Goal: Navigation & Orientation: Find specific page/section

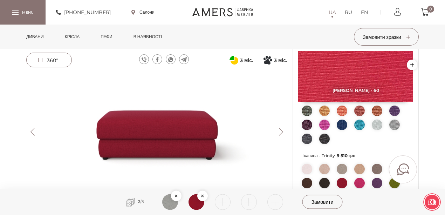
scroll to position [117, 0]
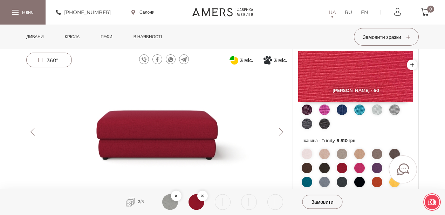
click at [359, 154] on img at bounding box center [359, 154] width 11 height 11
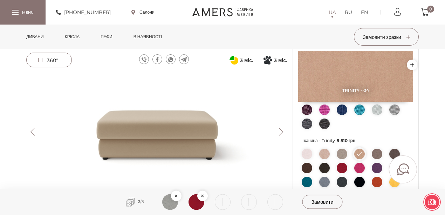
click at [175, 118] on img at bounding box center [156, 132] width 261 height 116
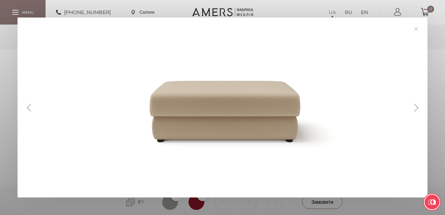
click at [414, 29] on link at bounding box center [416, 28] width 11 height 11
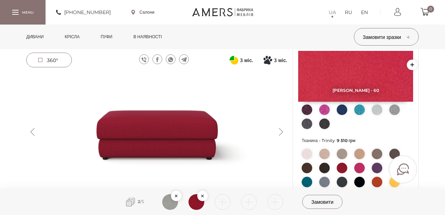
click at [72, 41] on link "Крісла" at bounding box center [72, 37] width 25 height 25
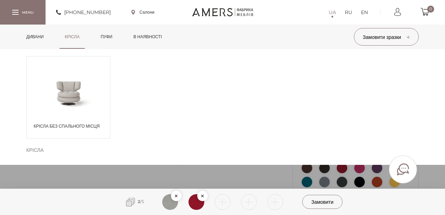
click at [79, 113] on div "Крісла без спального місця" at bounding box center [68, 97] width 84 height 82
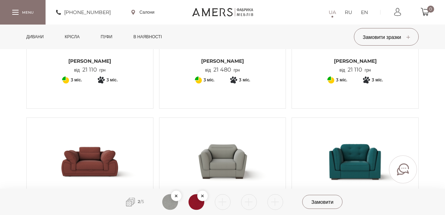
scroll to position [187, 0]
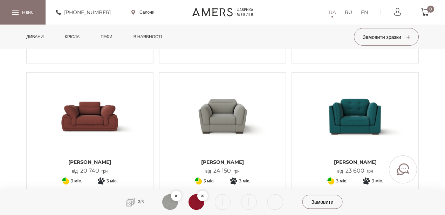
click at [80, 119] on img at bounding box center [90, 116] width 116 height 77
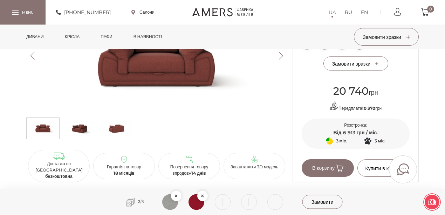
scroll to position [397, 0]
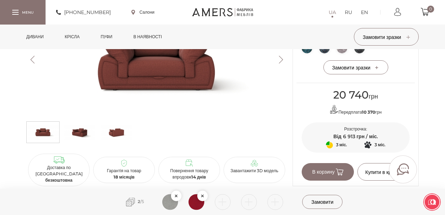
click at [85, 138] on img at bounding box center [80, 132] width 30 height 18
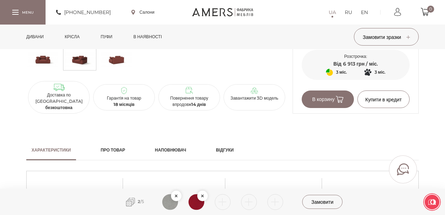
scroll to position [467, 0]
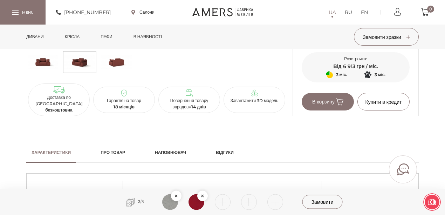
click at [122, 71] on img at bounding box center [116, 62] width 30 height 18
click at [111, 36] on link "Пуфи" at bounding box center [106, 37] width 22 height 25
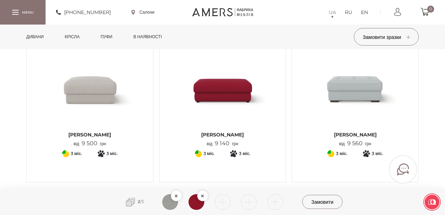
scroll to position [70, 0]
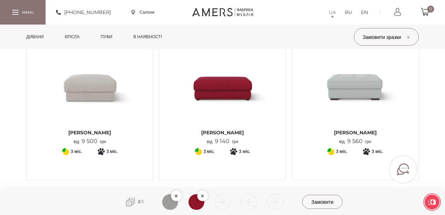
click at [233, 132] on span "[PERSON_NAME]" at bounding box center [223, 132] width 116 height 7
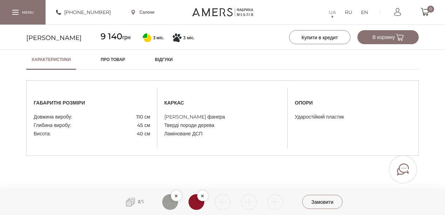
scroll to position [561, 0]
